Goal: Information Seeking & Learning: Learn about a topic

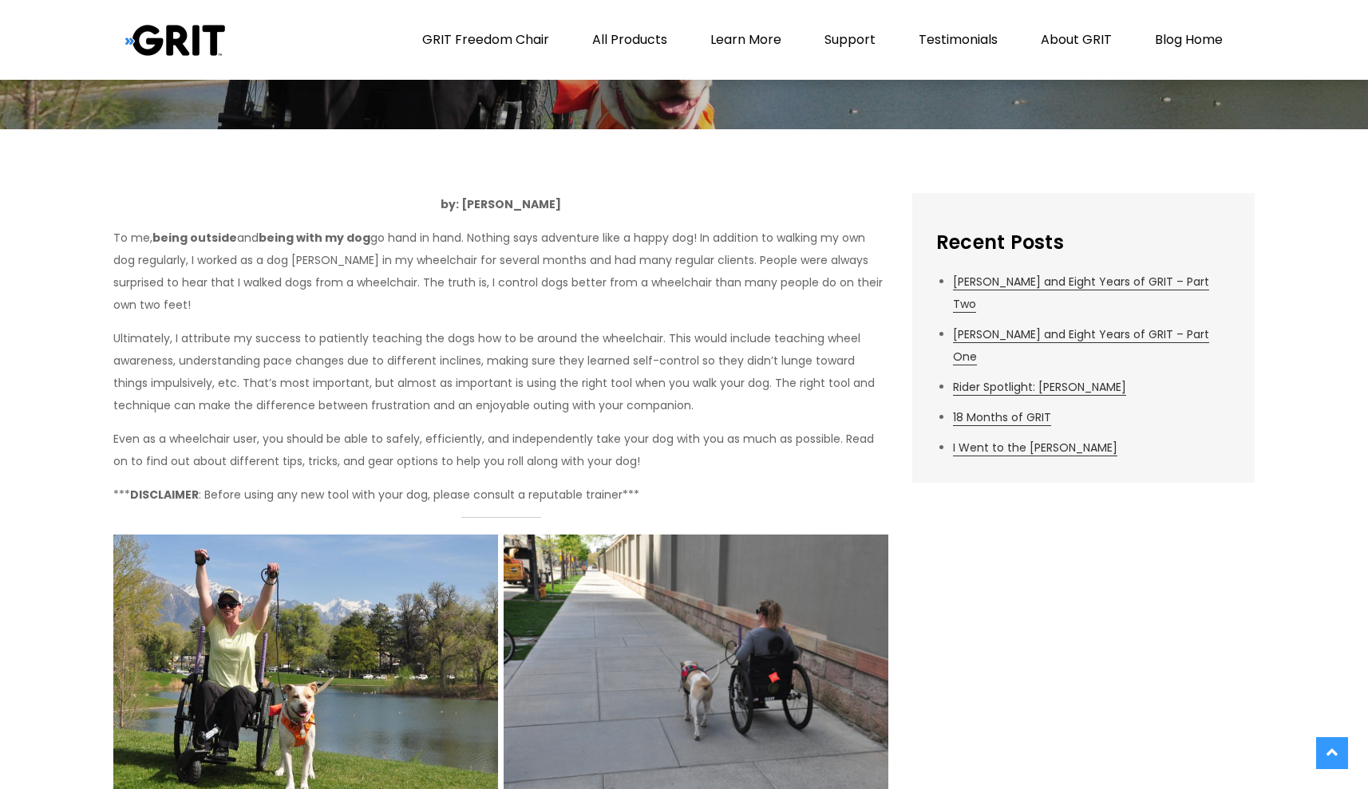
scroll to position [338, 0]
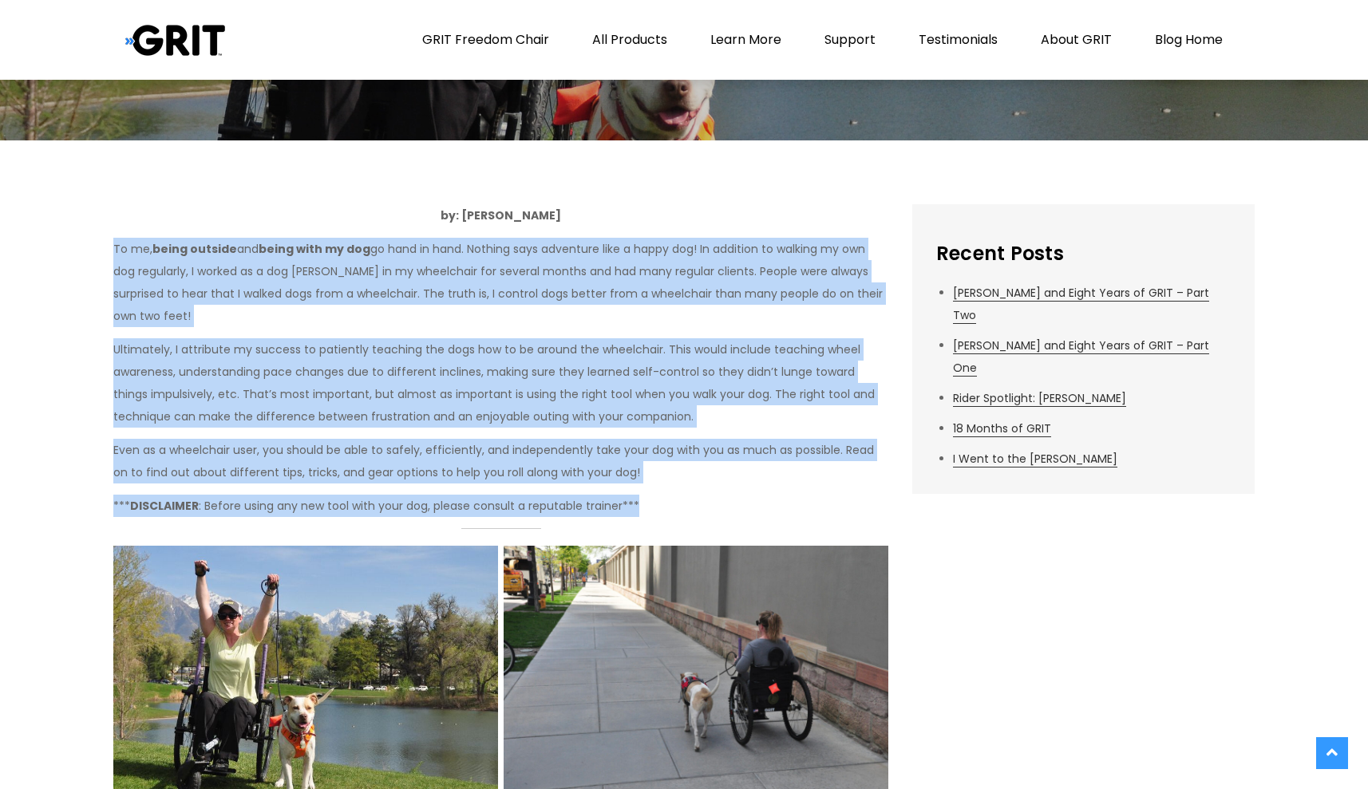
drag, startPoint x: 116, startPoint y: 243, endPoint x: 656, endPoint y: 504, distance: 599.7
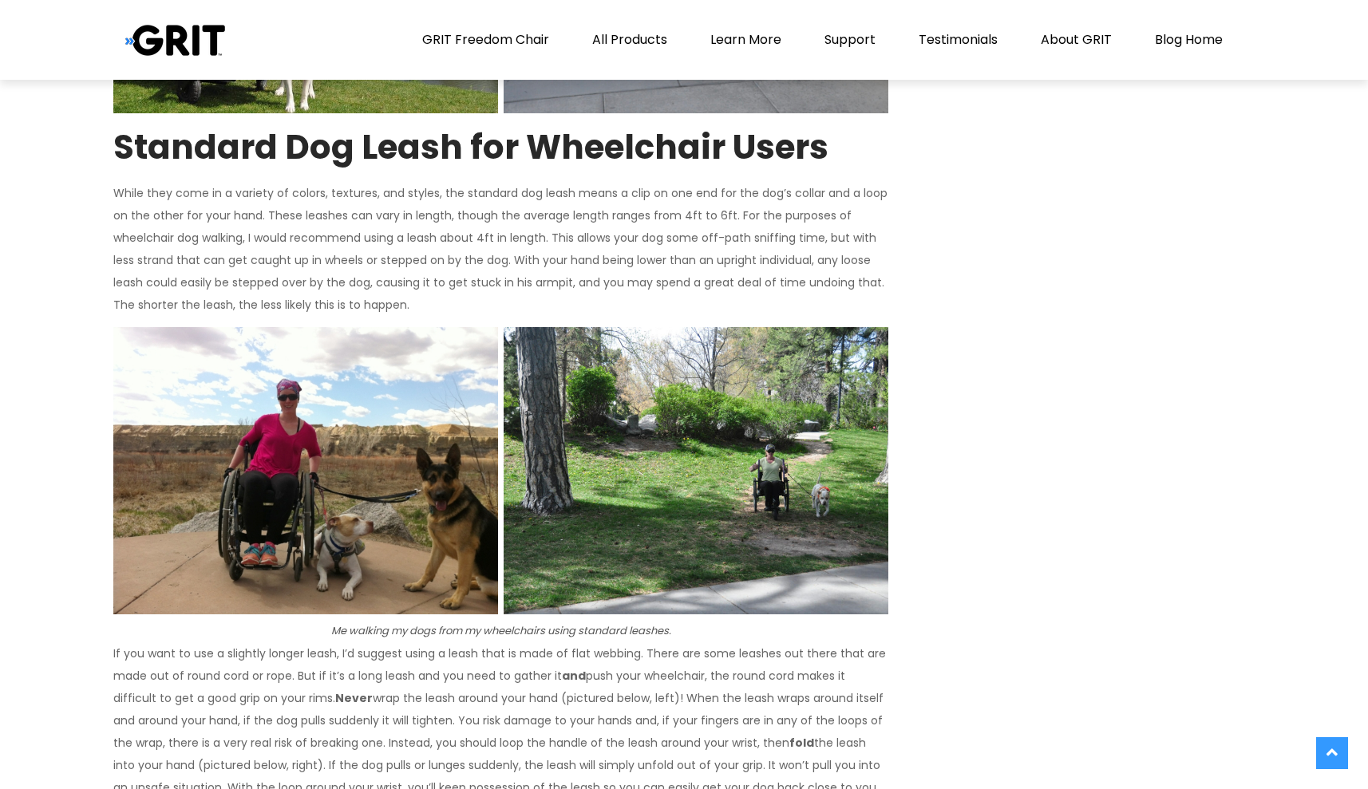
scroll to position [1040, 0]
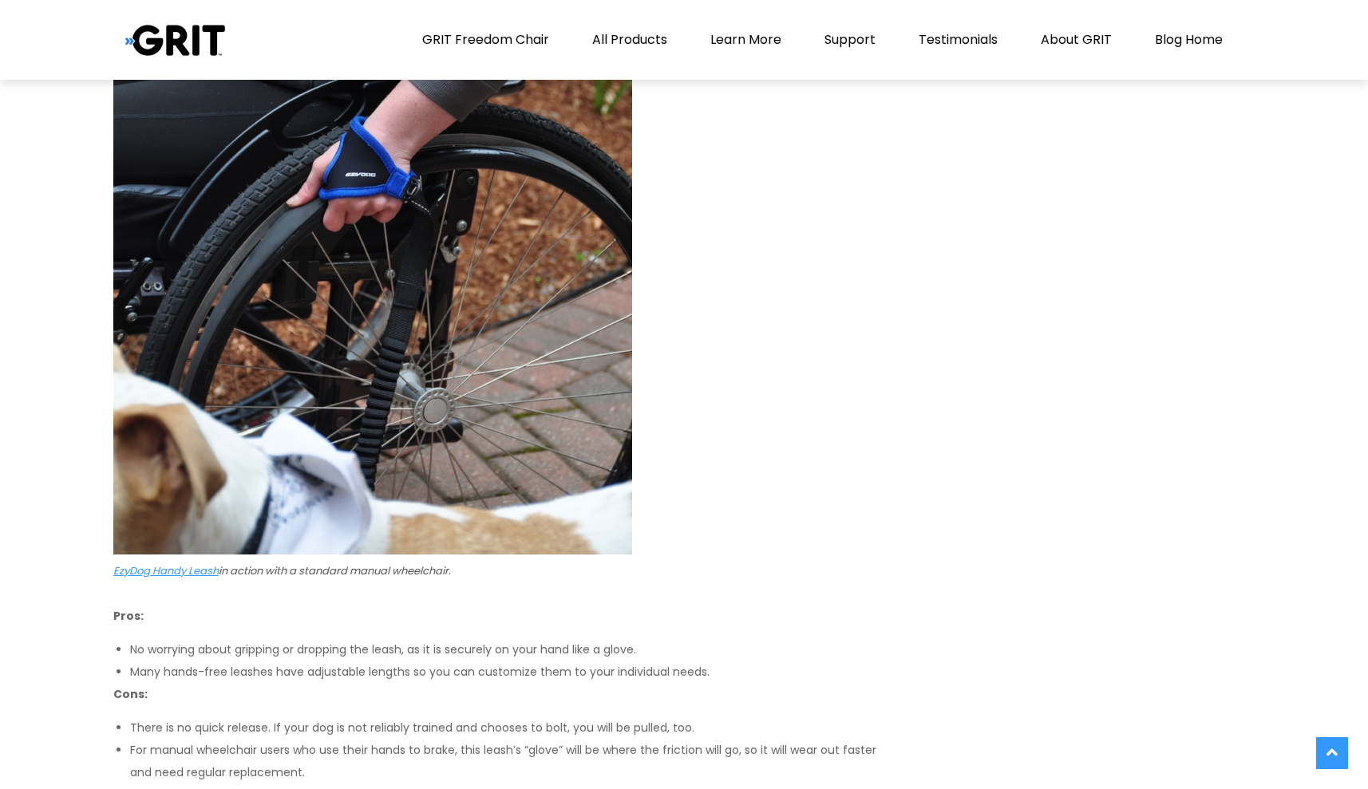
scroll to position [3119, 0]
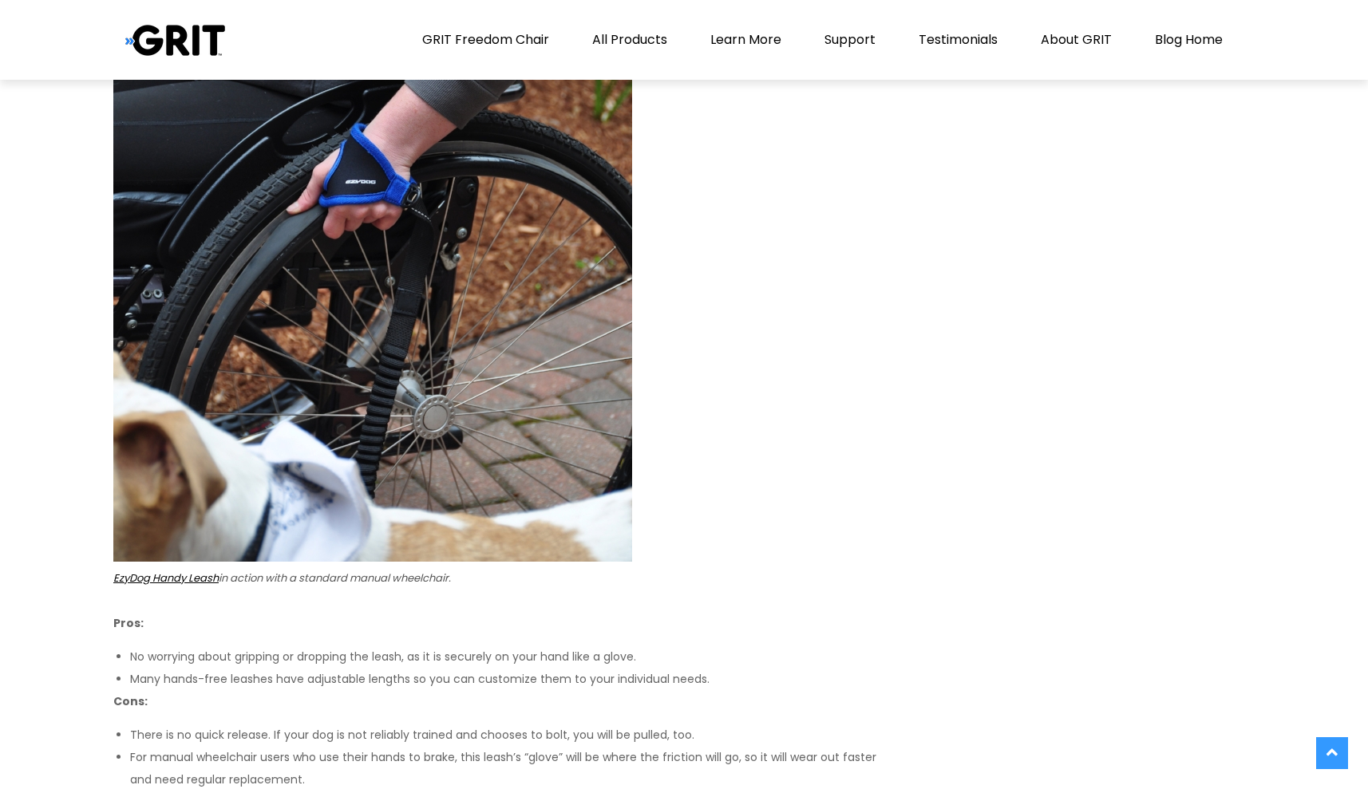
click at [184, 582] on link "EzyDog Handy Leash" at bounding box center [165, 578] width 105 height 15
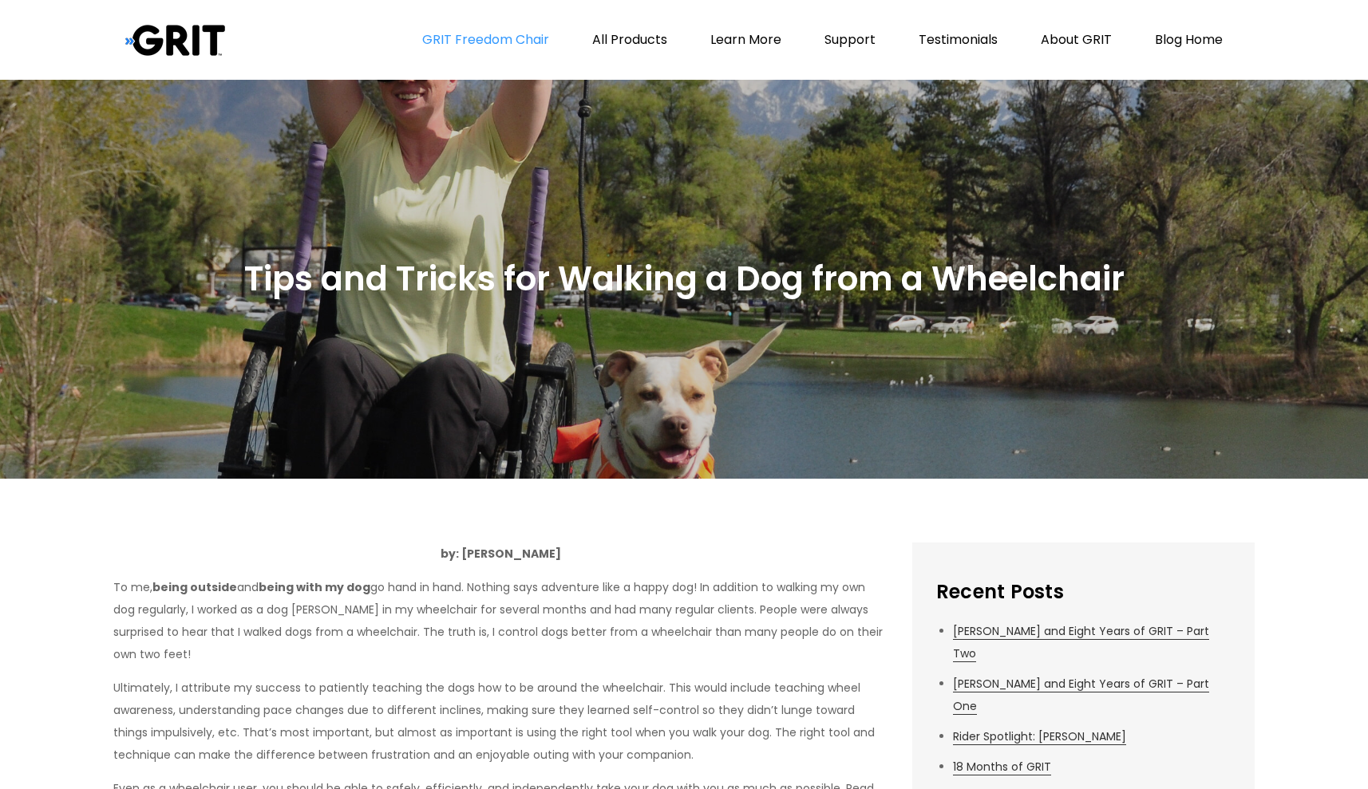
scroll to position [0, 0]
click at [471, 42] on link "GRIT Freedom Chair" at bounding box center [485, 40] width 167 height 80
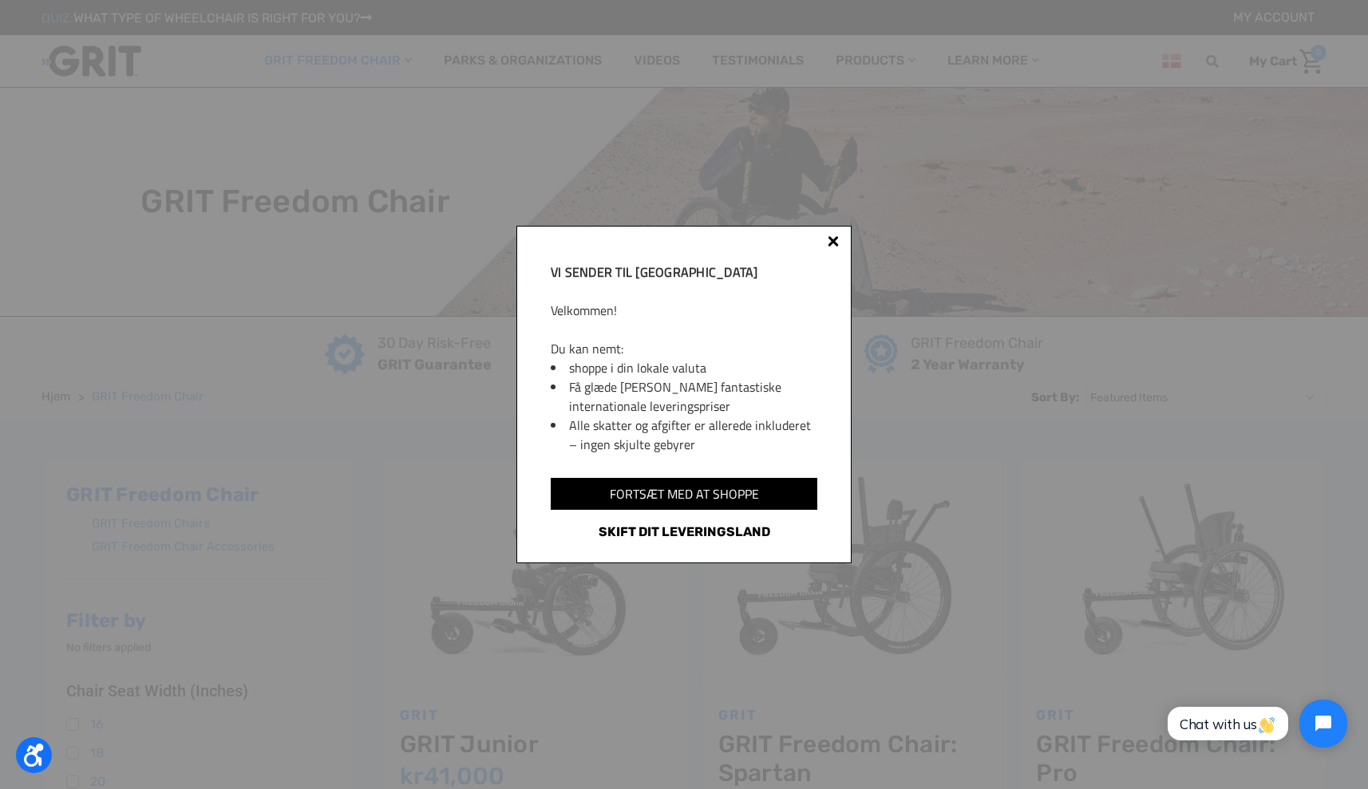
click at [696, 543] on link "Skift dit leveringsland" at bounding box center [684, 532] width 267 height 21
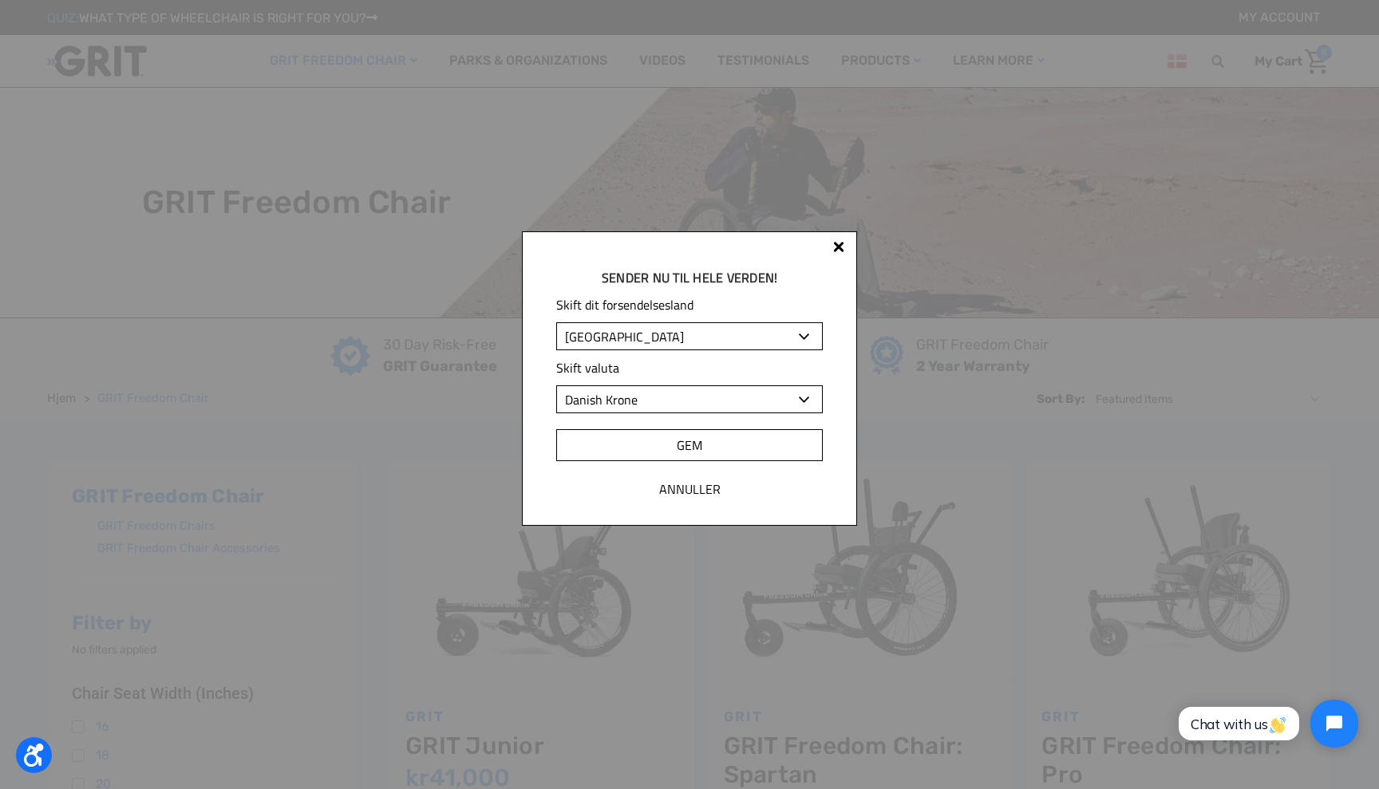
click at [695, 445] on input "Gem" at bounding box center [689, 445] width 267 height 32
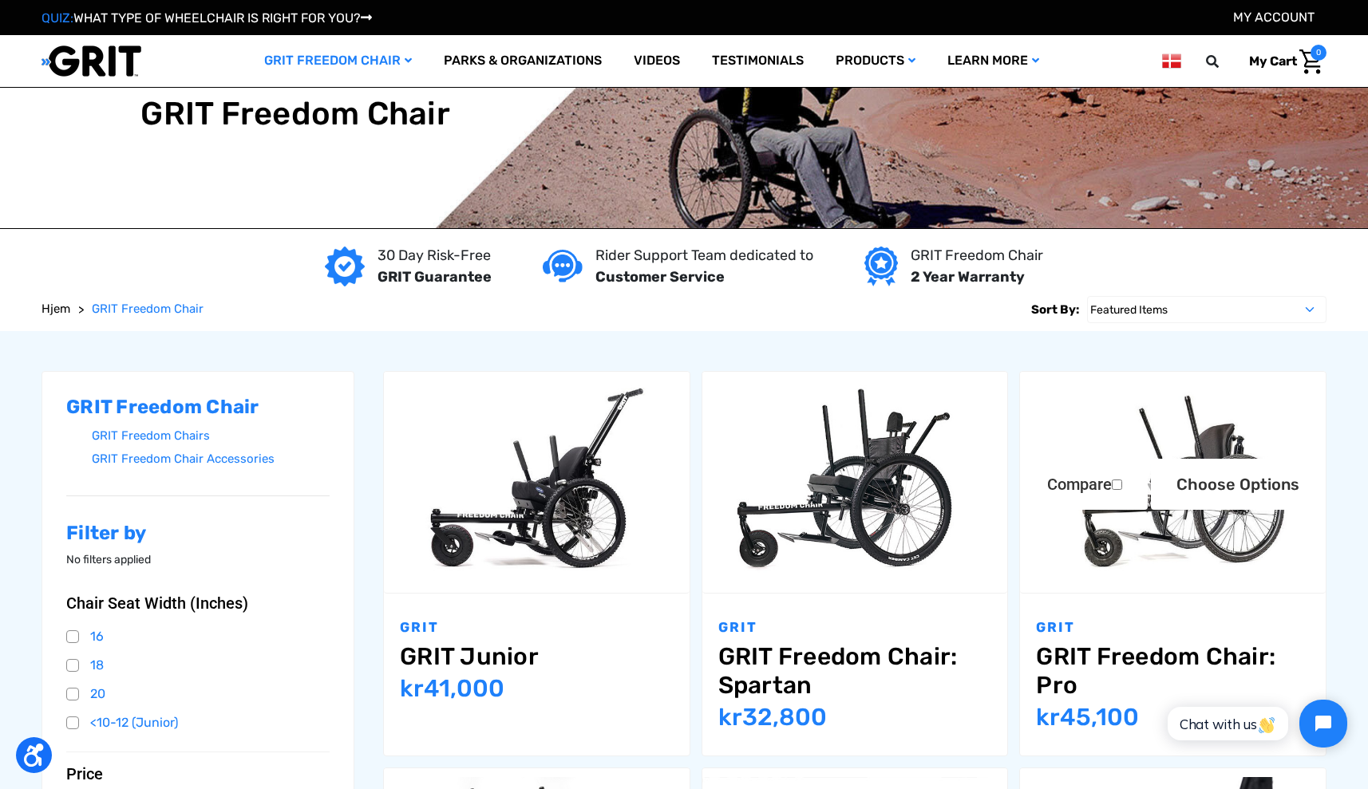
click at [1149, 548] on img "GRIT Freedom Chair: Pro,$5,495.00\a" at bounding box center [1173, 483] width 306 height 204
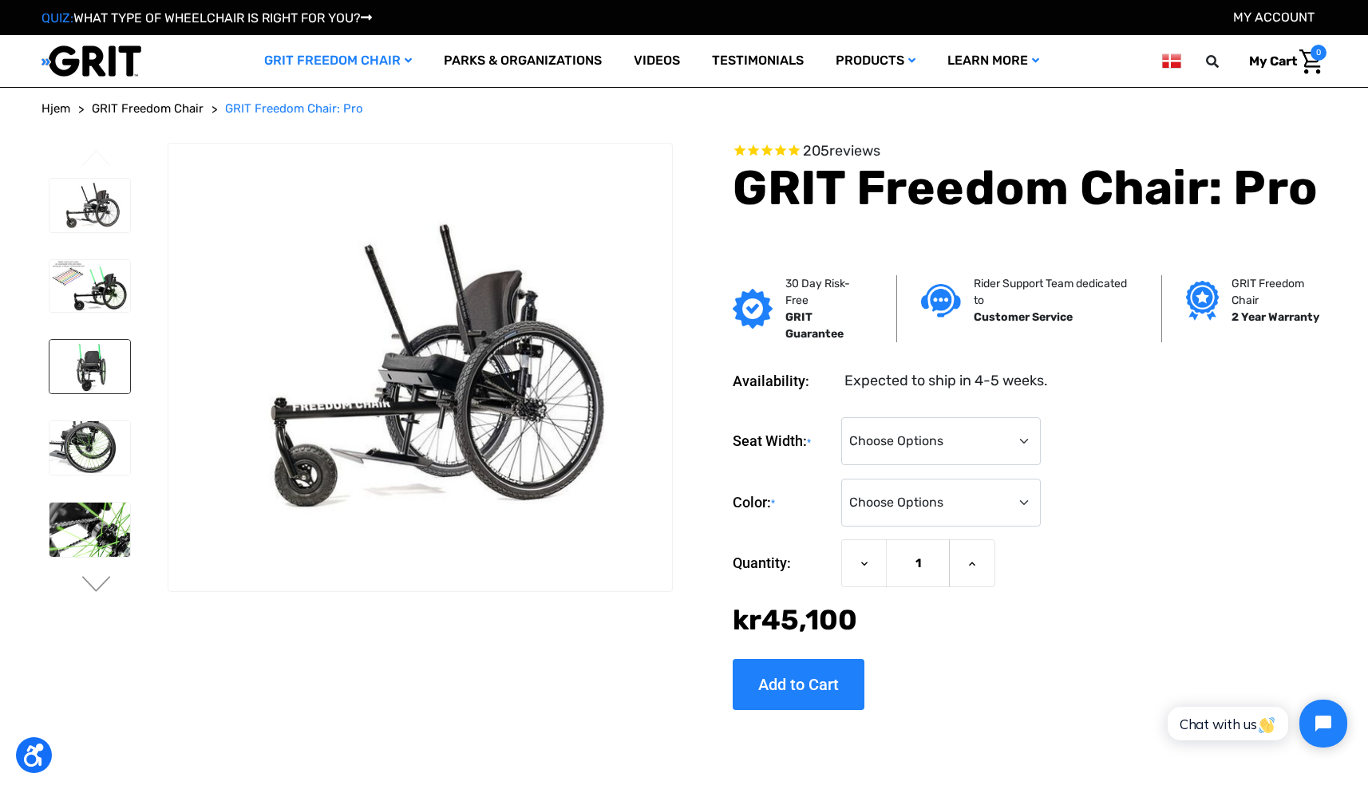
click at [101, 377] on img at bounding box center [89, 366] width 81 height 53
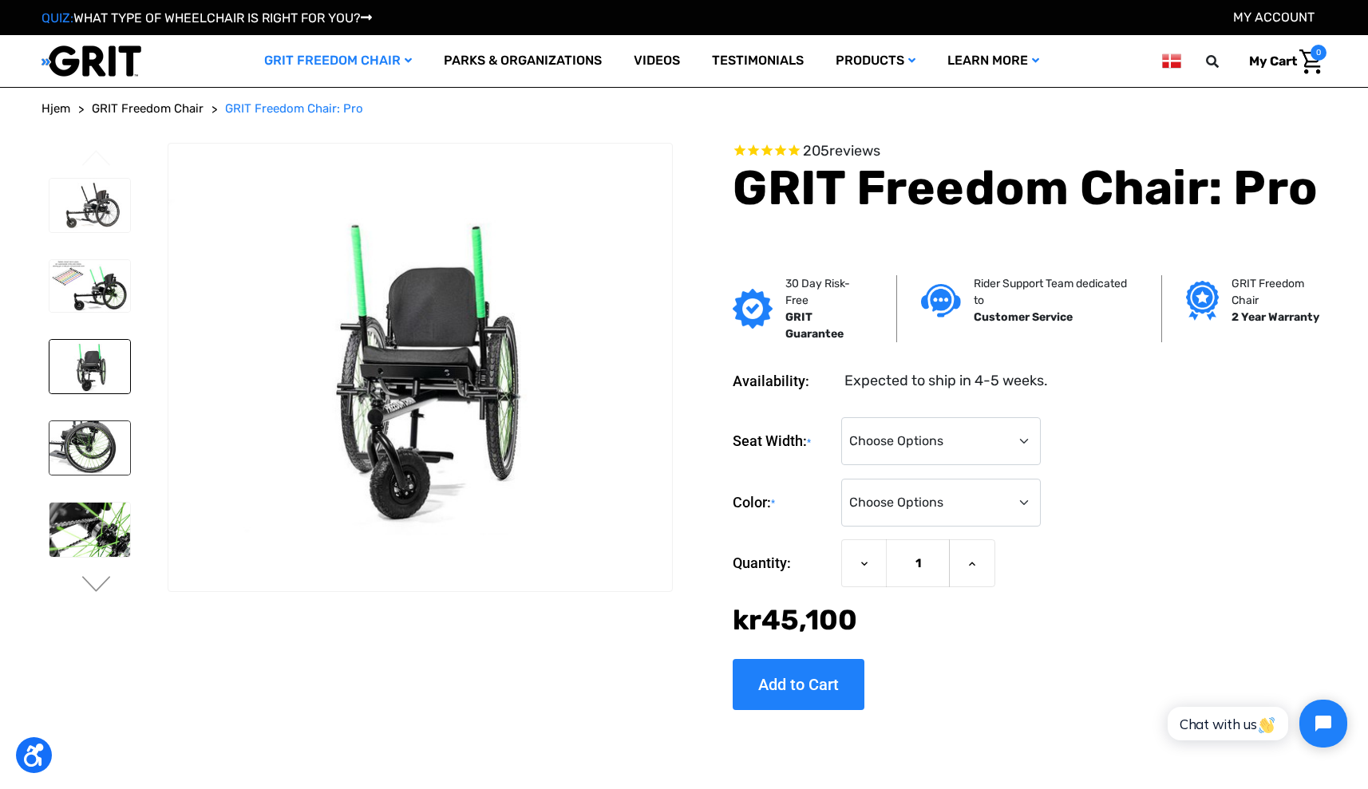
click at [101, 451] on img at bounding box center [89, 447] width 81 height 53
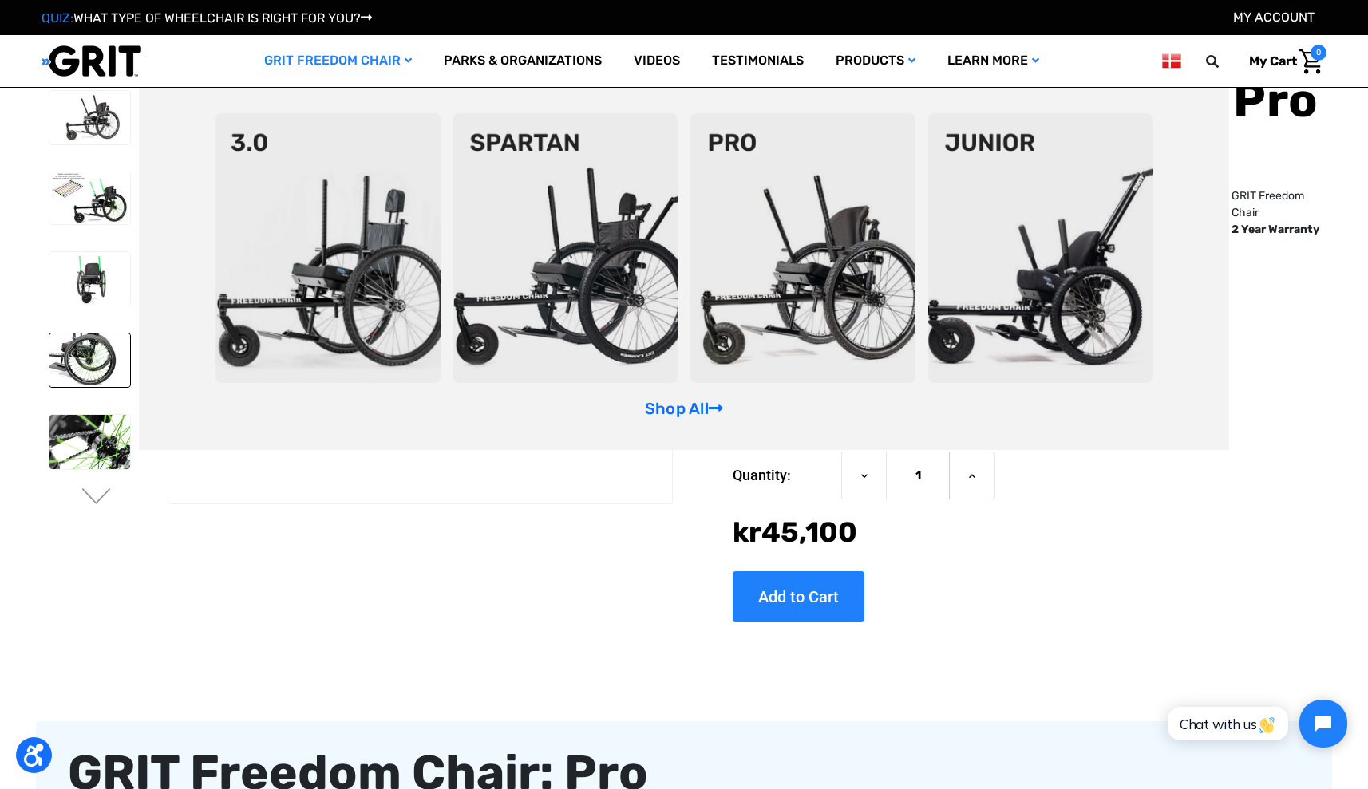
click at [409, 198] on img at bounding box center [328, 248] width 225 height 270
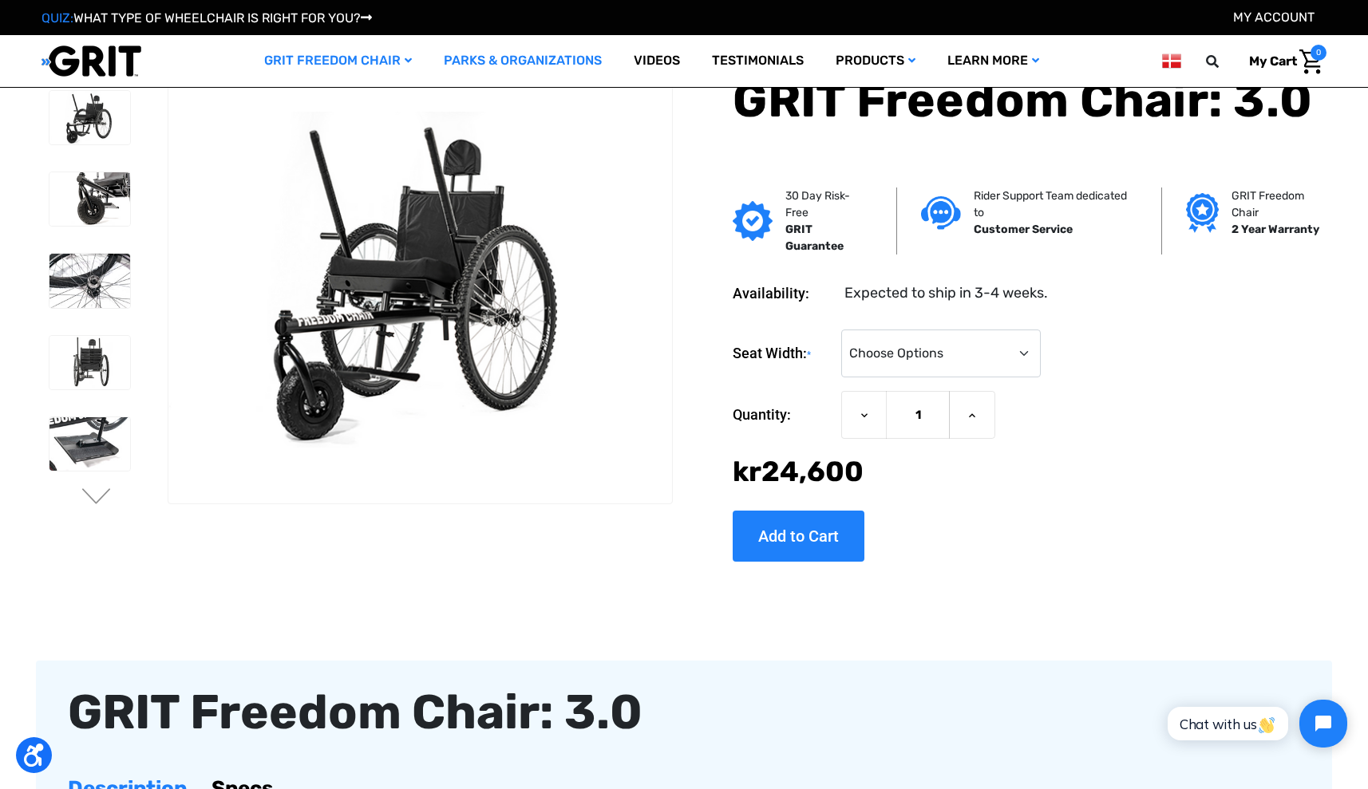
click at [553, 59] on link "Parks & Organizations" at bounding box center [523, 61] width 190 height 52
